Goal: Information Seeking & Learning: Check status

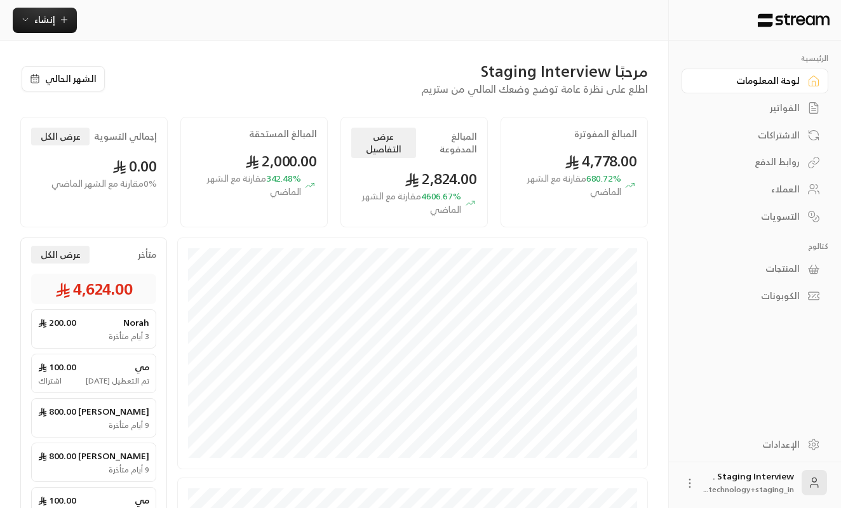
click at [422, 473] on div "● 12/10/2025 0.00 ريال ● 12/09/2025 0.00 ريال" at bounding box center [412, 498] width 471 height 520
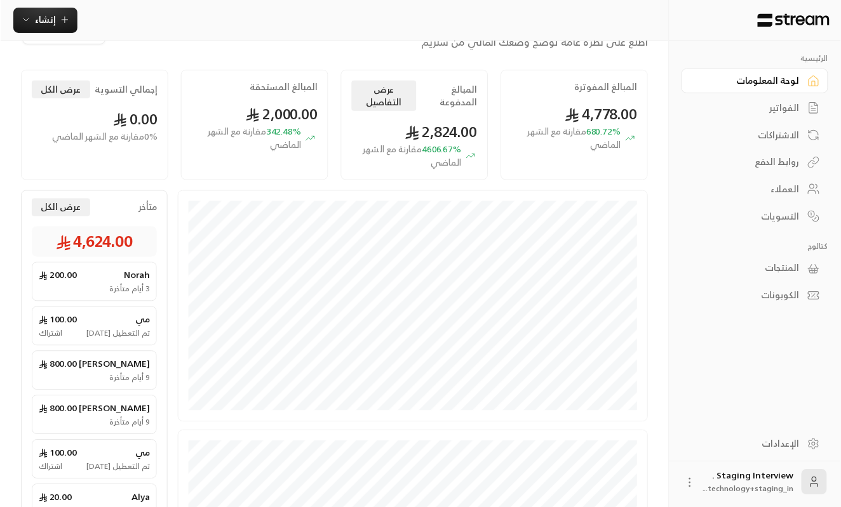
scroll to position [68, 0]
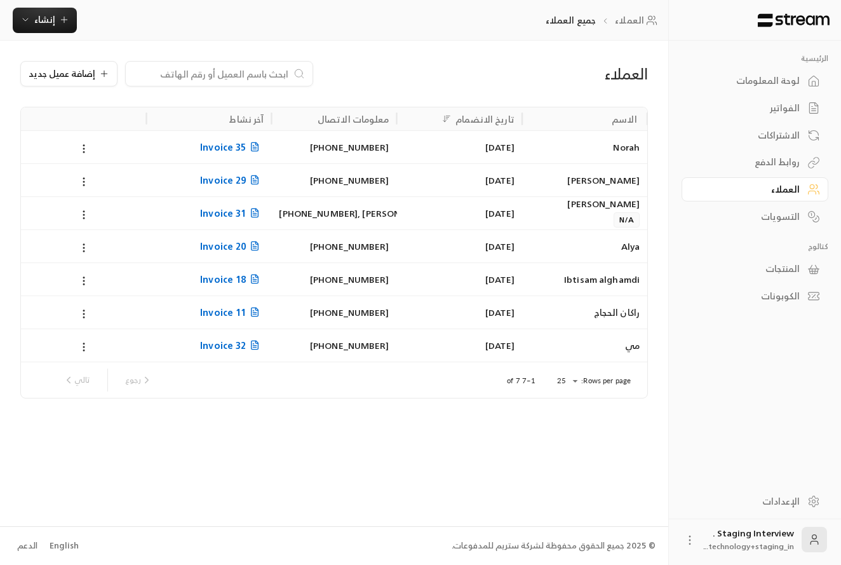
click at [774, 79] on div "لوحة المعلومات" at bounding box center [748, 80] width 102 height 13
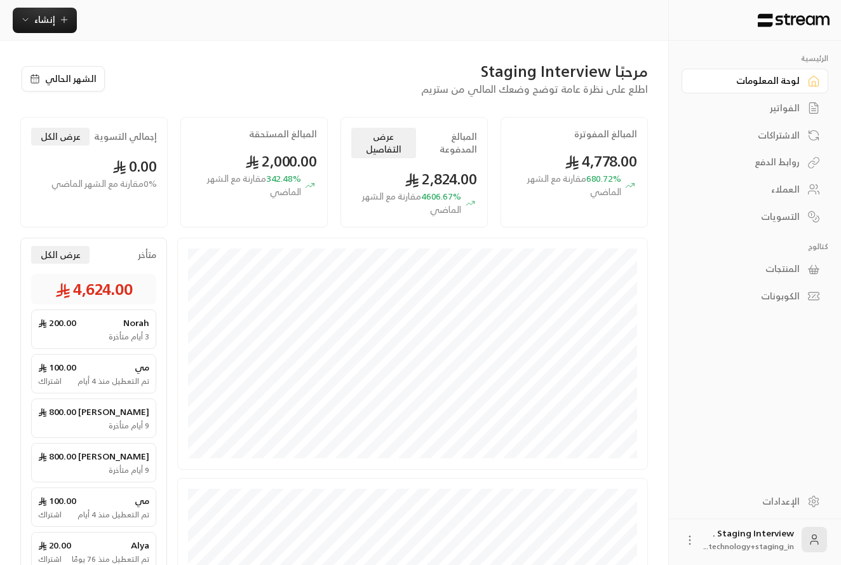
click at [801, 107] on link "الفواتير" at bounding box center [754, 108] width 147 height 25
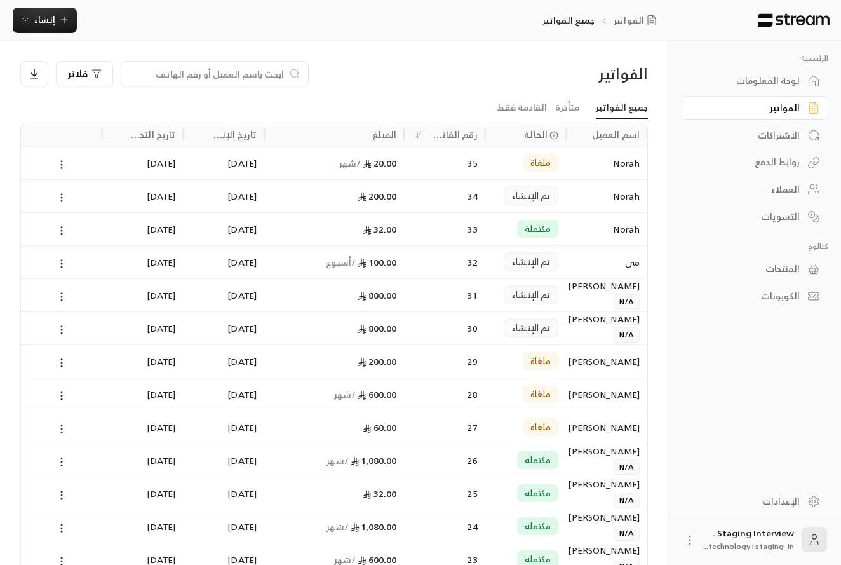
click at [578, 204] on div "Norah" at bounding box center [606, 196] width 66 height 32
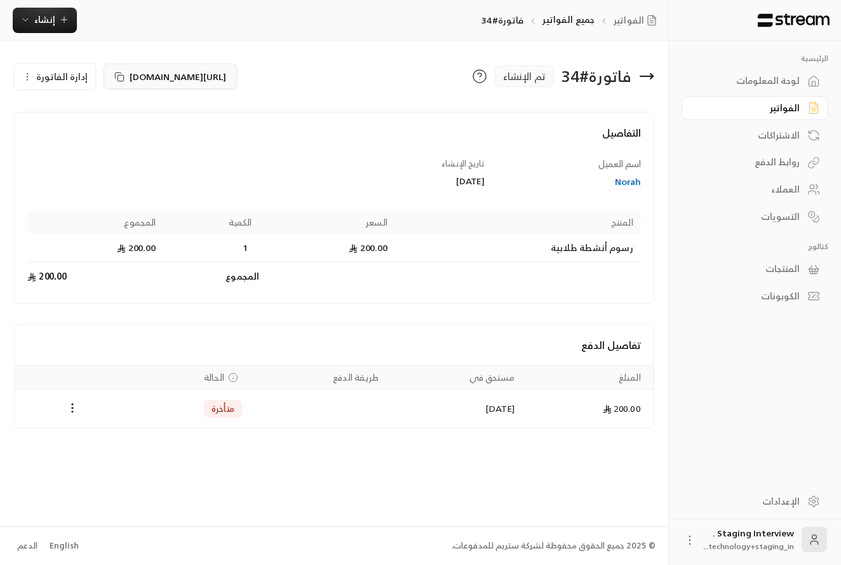
click at [117, 76] on icon at bounding box center [119, 77] width 10 height 10
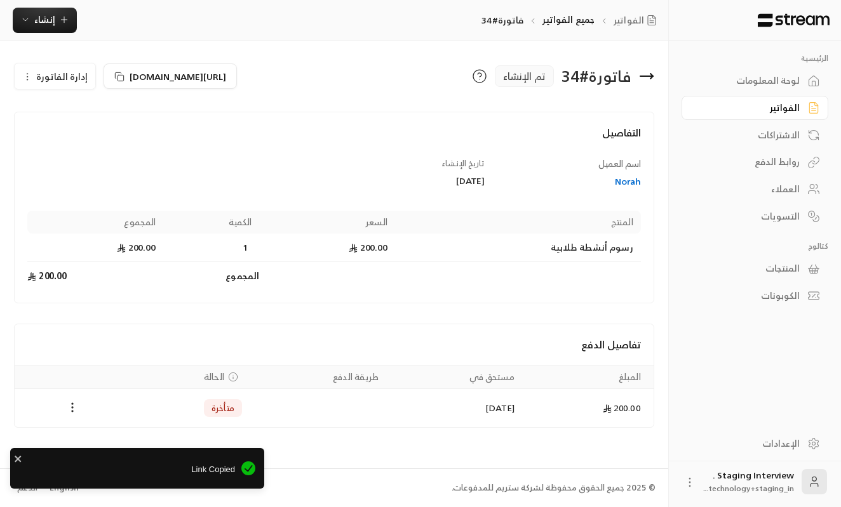
click at [744, 134] on div "الاشتراكات" at bounding box center [748, 135] width 102 height 13
